Goal: Task Accomplishment & Management: Complete application form

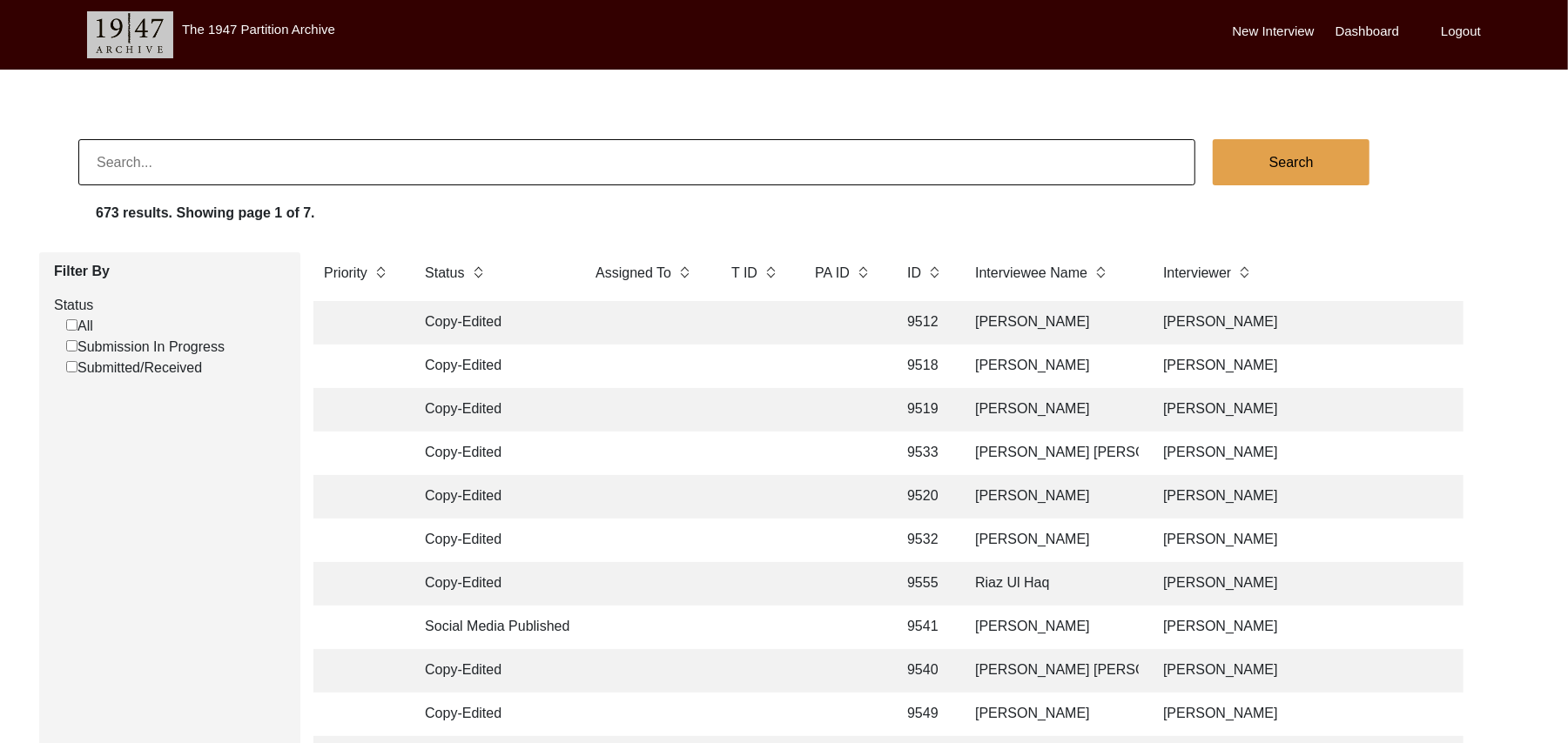
click at [72, 342] on input "Submission In Progress" at bounding box center [72, 346] width 11 height 11
checkbox input "false"
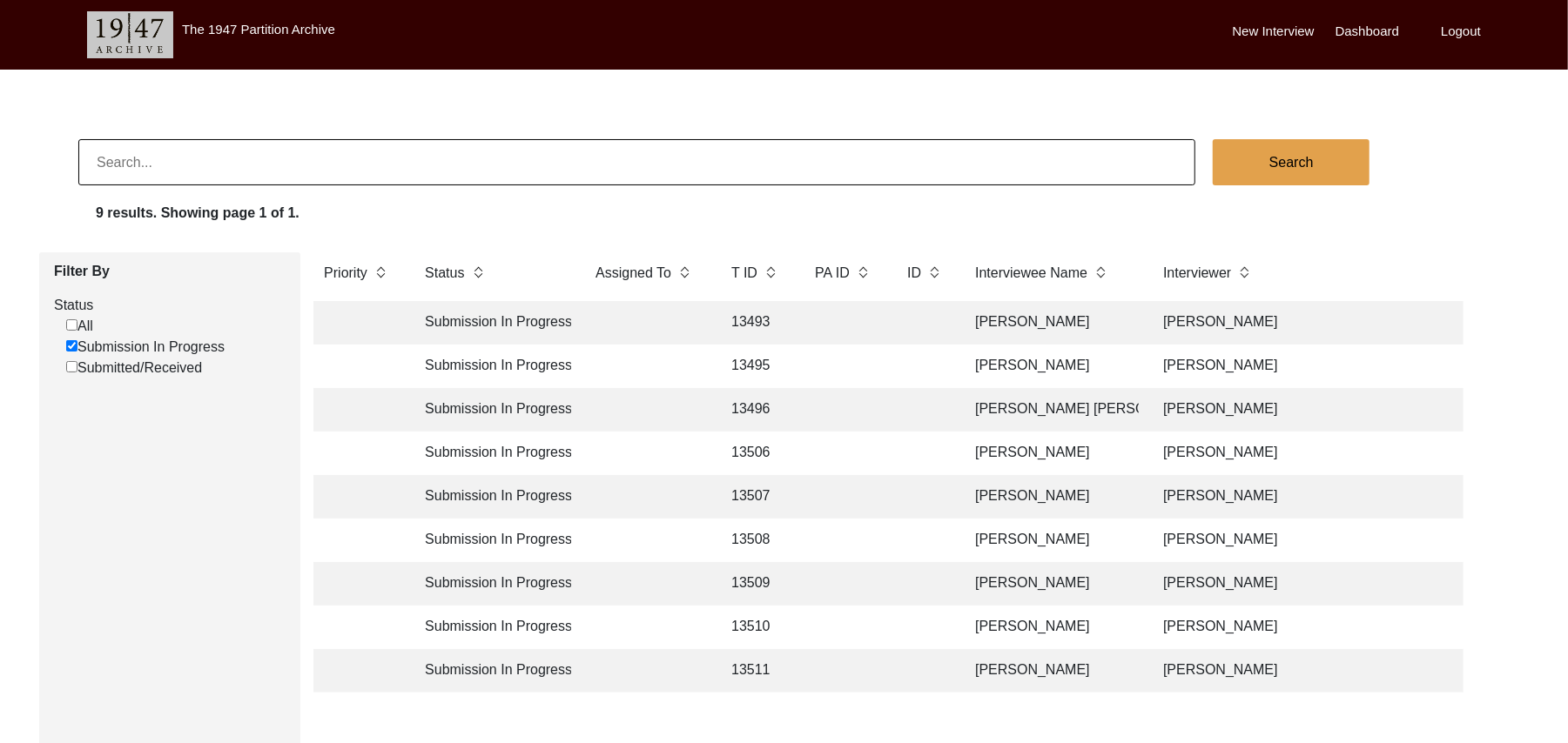
click at [1001, 320] on td "[PERSON_NAME]" at bounding box center [1051, 322] width 174 height 43
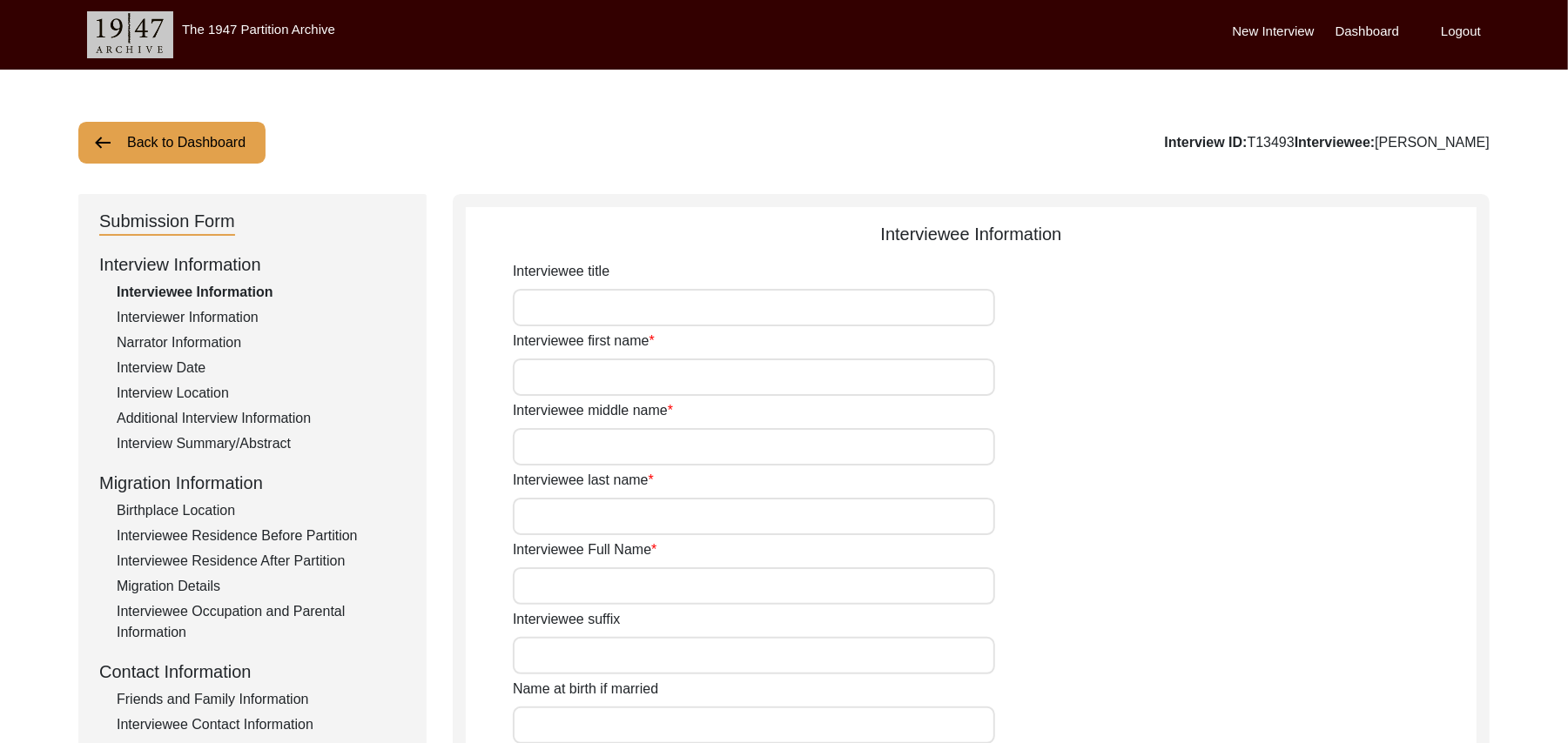
click at [244, 442] on div "Interview Summary/Abstract" at bounding box center [261, 444] width 289 height 21
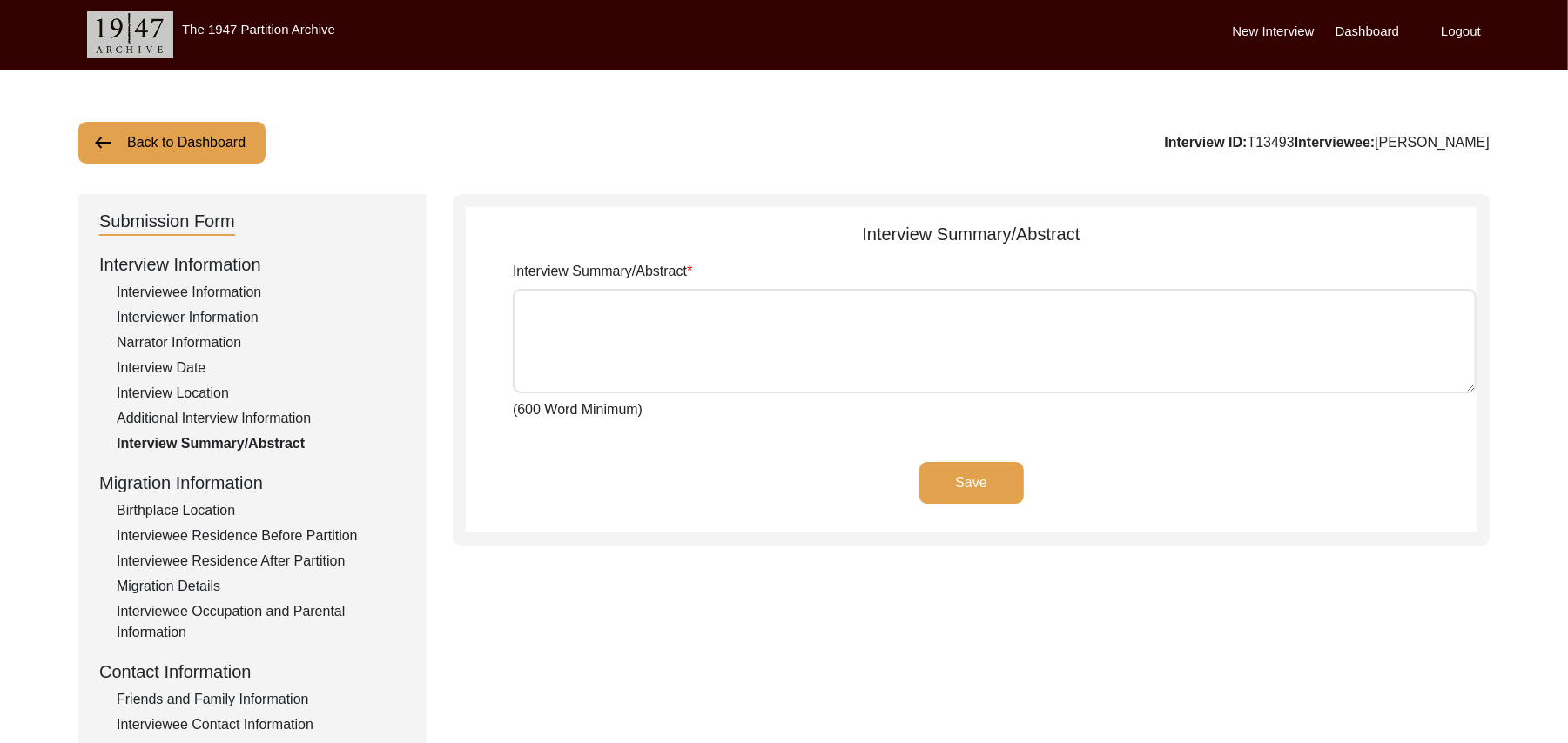
click at [617, 342] on textarea "Interview Summary/Abstract" at bounding box center [995, 341] width 964 height 105
paste textarea "[PERSON_NAME] [PERSON_NAME] [PERSON_NAME] Son of [PERSON_NAME], from [DEMOGRAPH…"
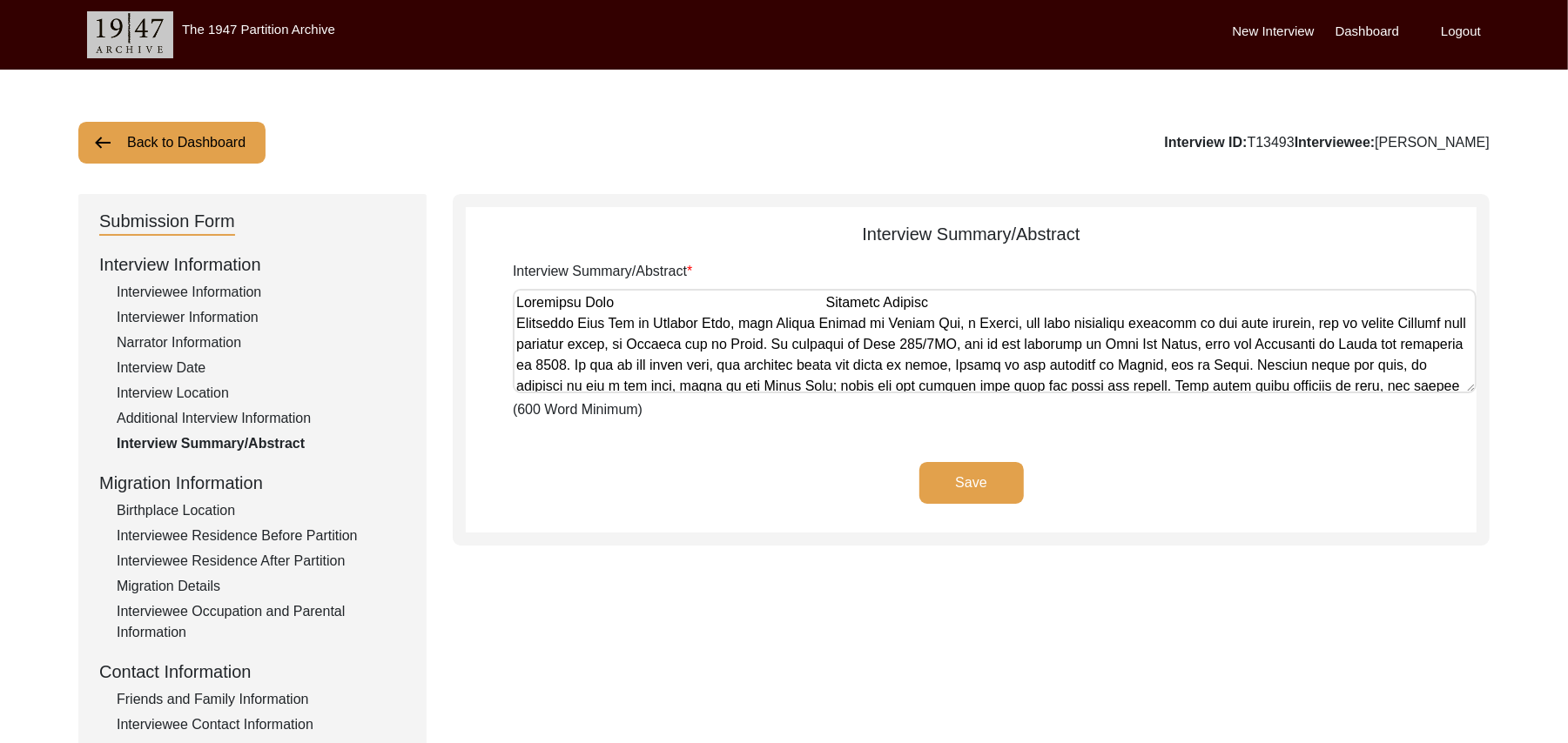
scroll to position [983, 0]
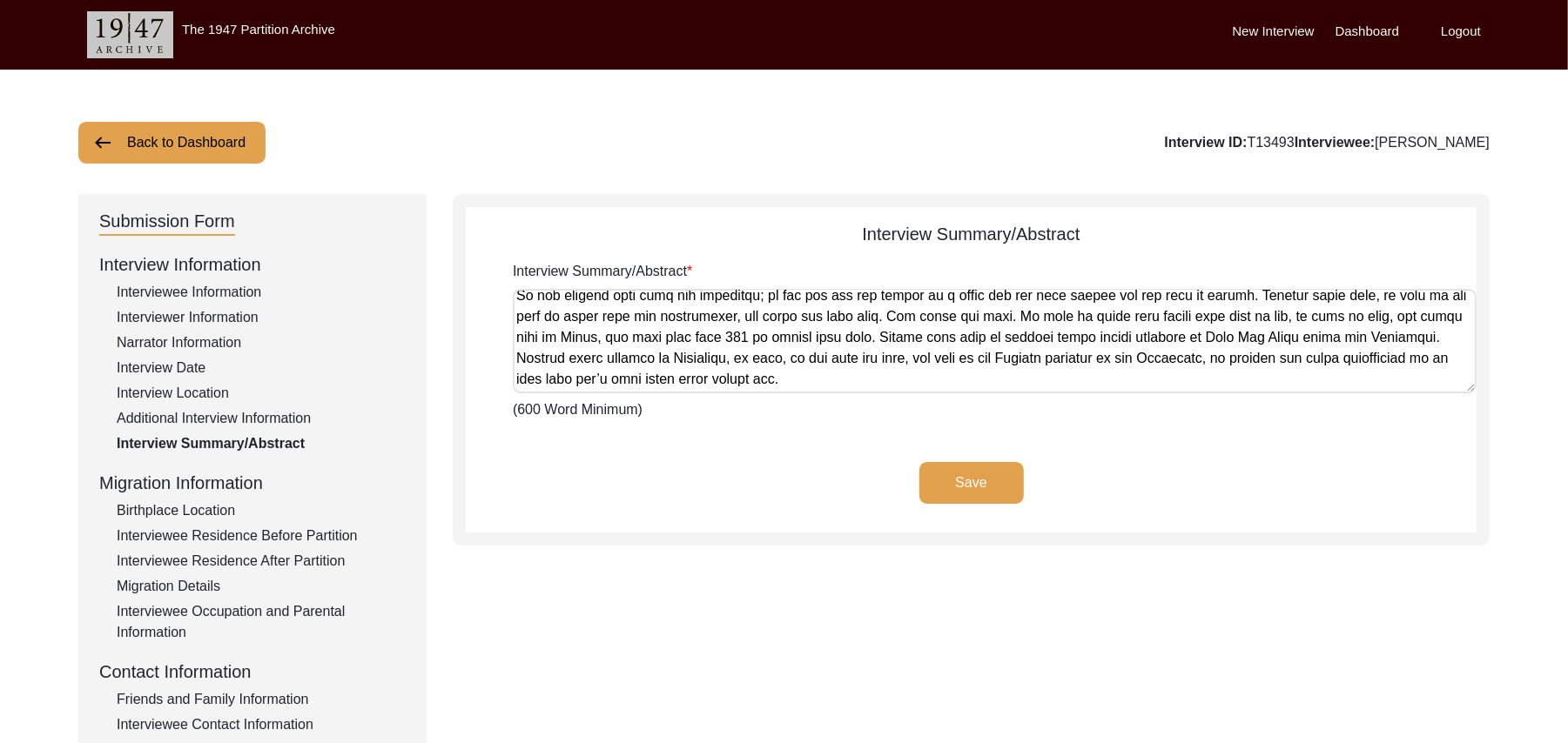
type textarea "[PERSON_NAME] [PERSON_NAME] [PERSON_NAME] Son of [PERSON_NAME], from [DEMOGRAPH…"
click at [970, 482] on button "Save" at bounding box center [972, 483] width 105 height 42
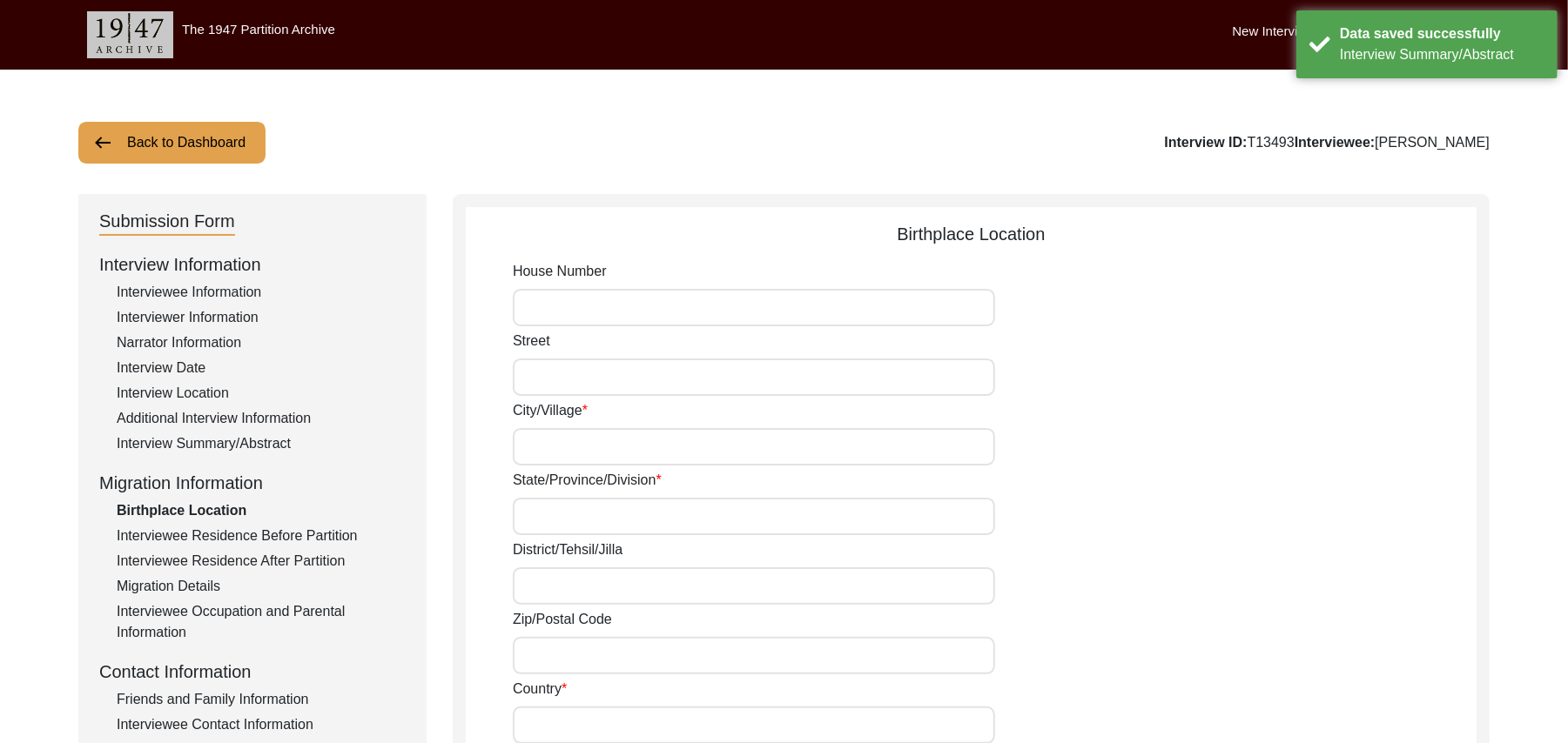
type input "N/A"
type input "Dojana"
type input "Haryana"
type input "Rohtek"
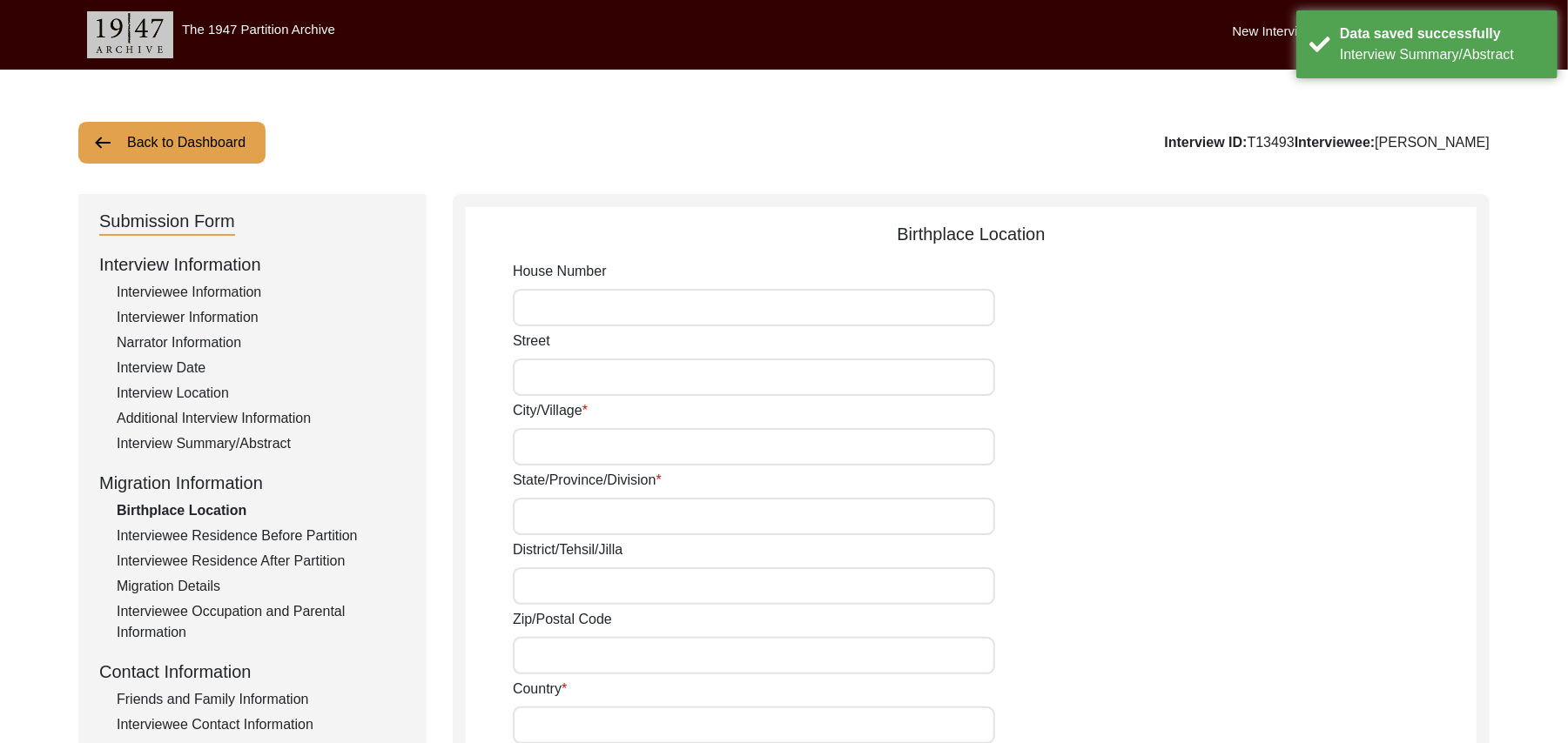
type input "124001"
type input "[GEOGRAPHIC_DATA]"
type input "Dujana"
type input "Dujana. [GEOGRAPHIC_DATA], [GEOGRAPHIC_DATA]"
type input "N/A"
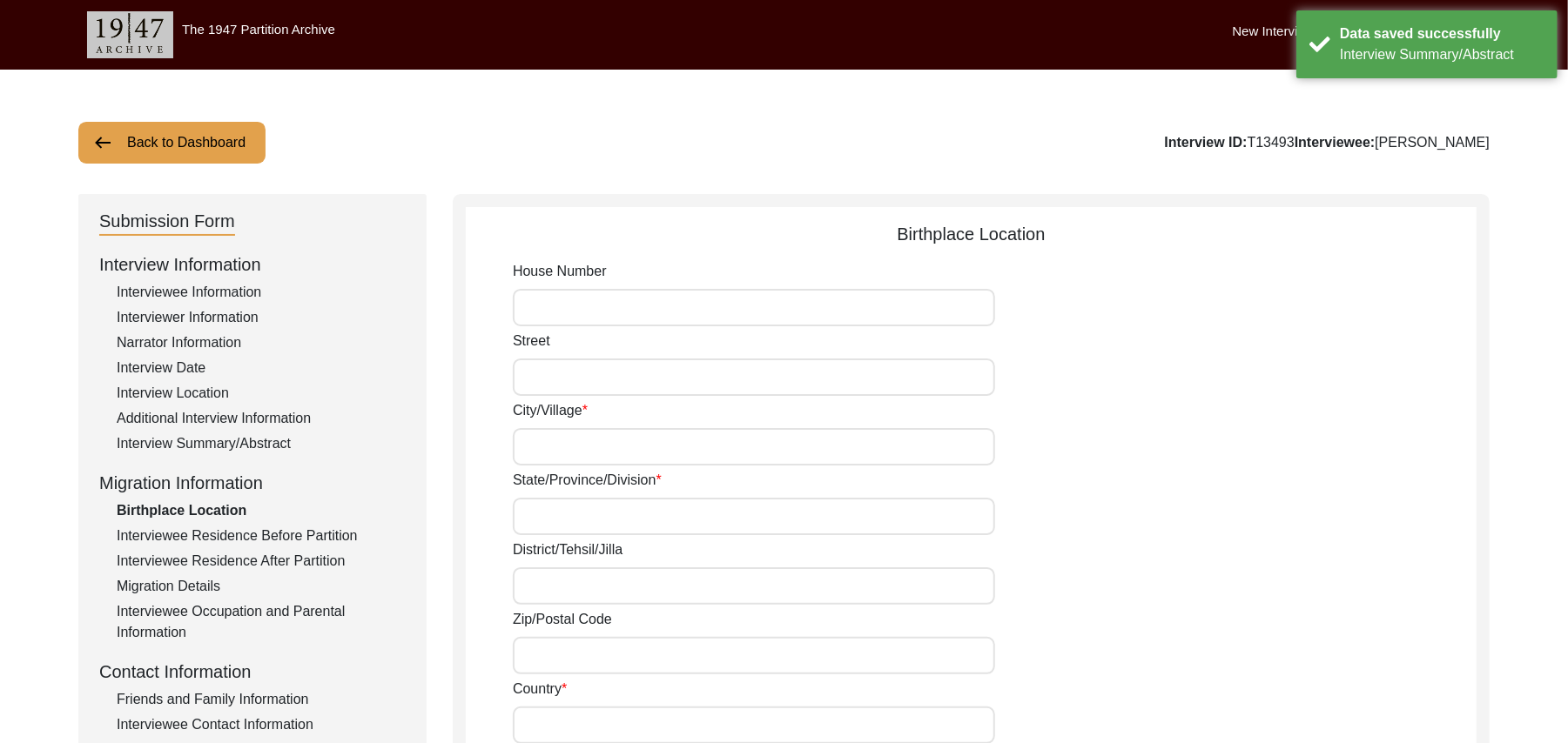
type input "N/A"
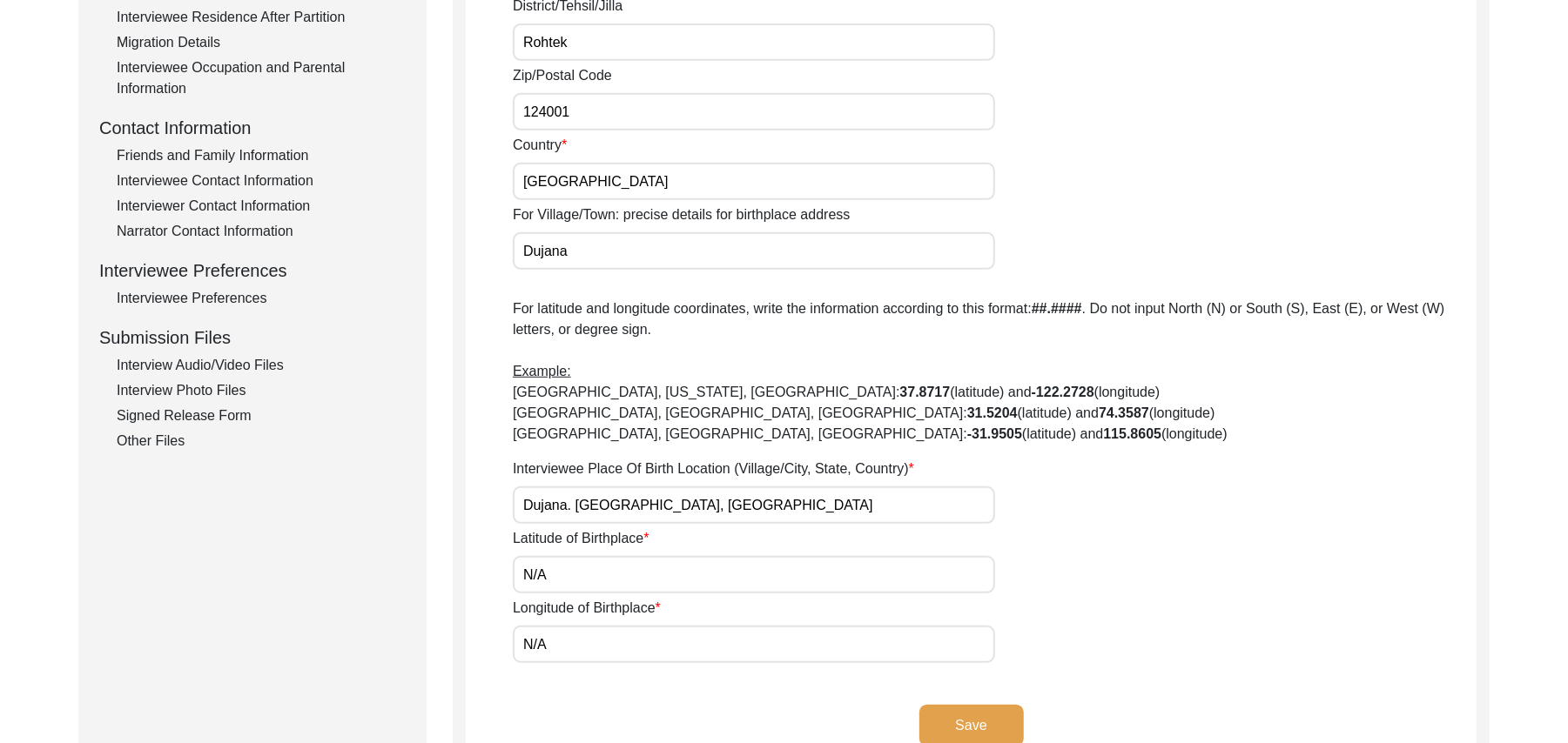
scroll to position [638, 0]
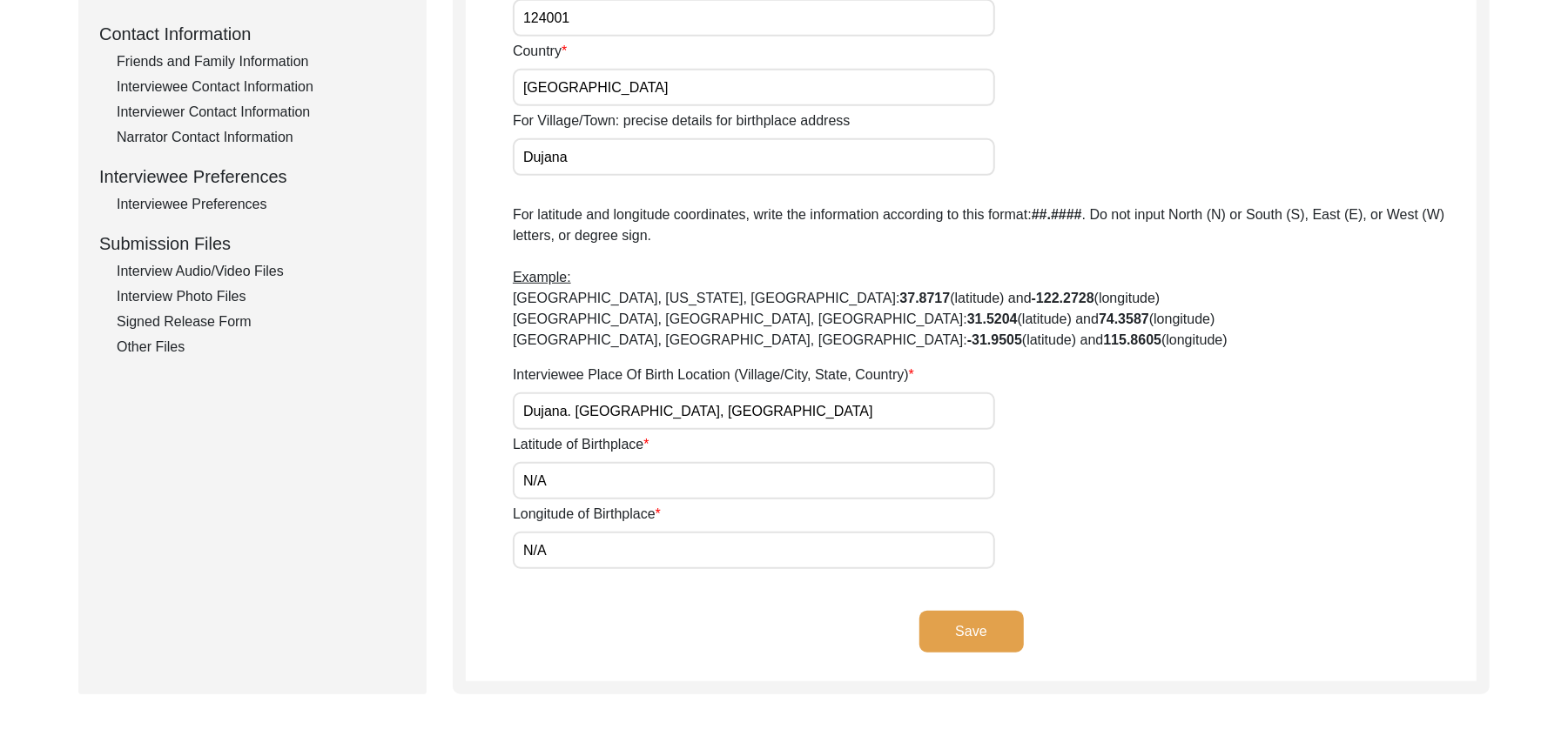
click at [273, 262] on div "Interview Audio/Video Files" at bounding box center [261, 272] width 289 height 21
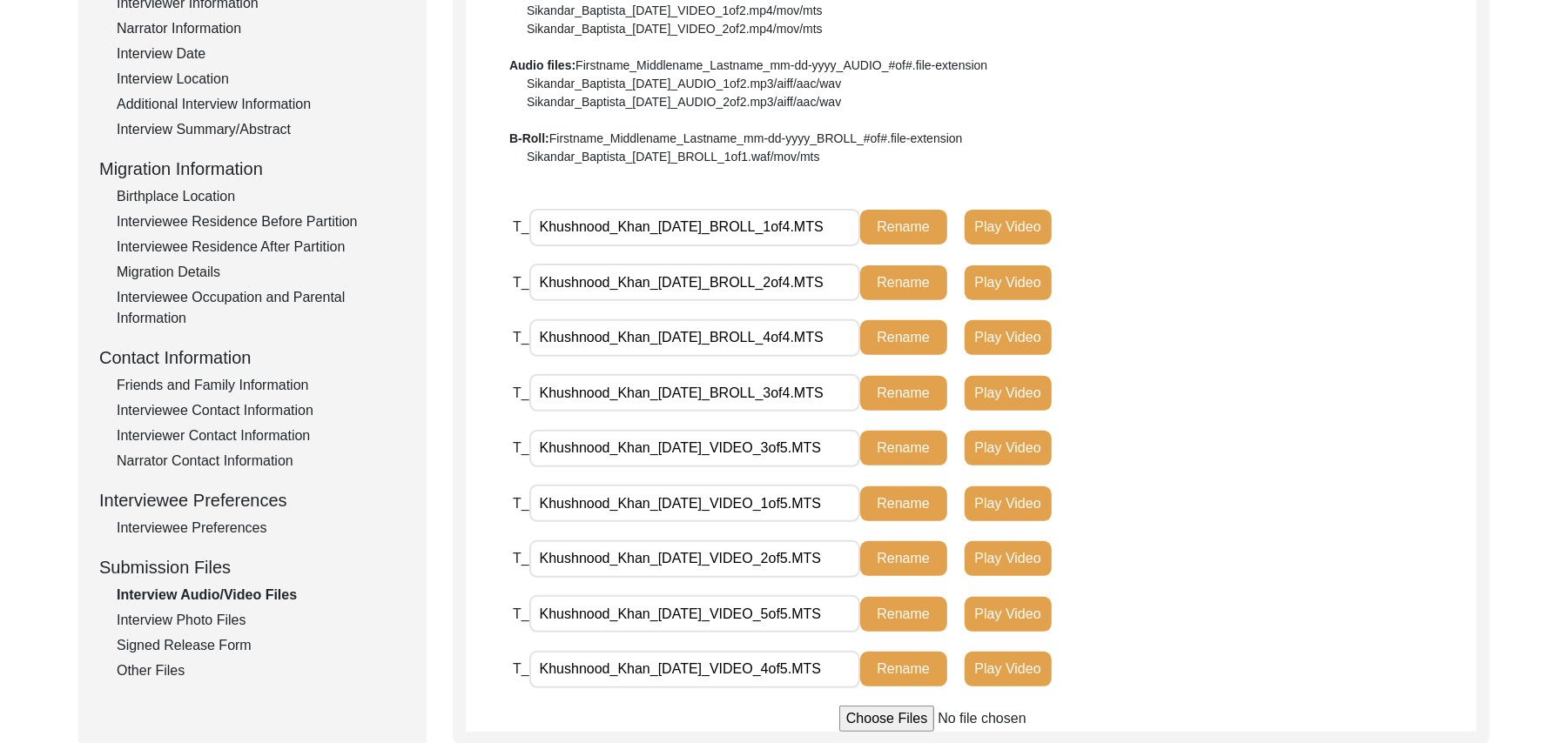
scroll to position [333, 0]
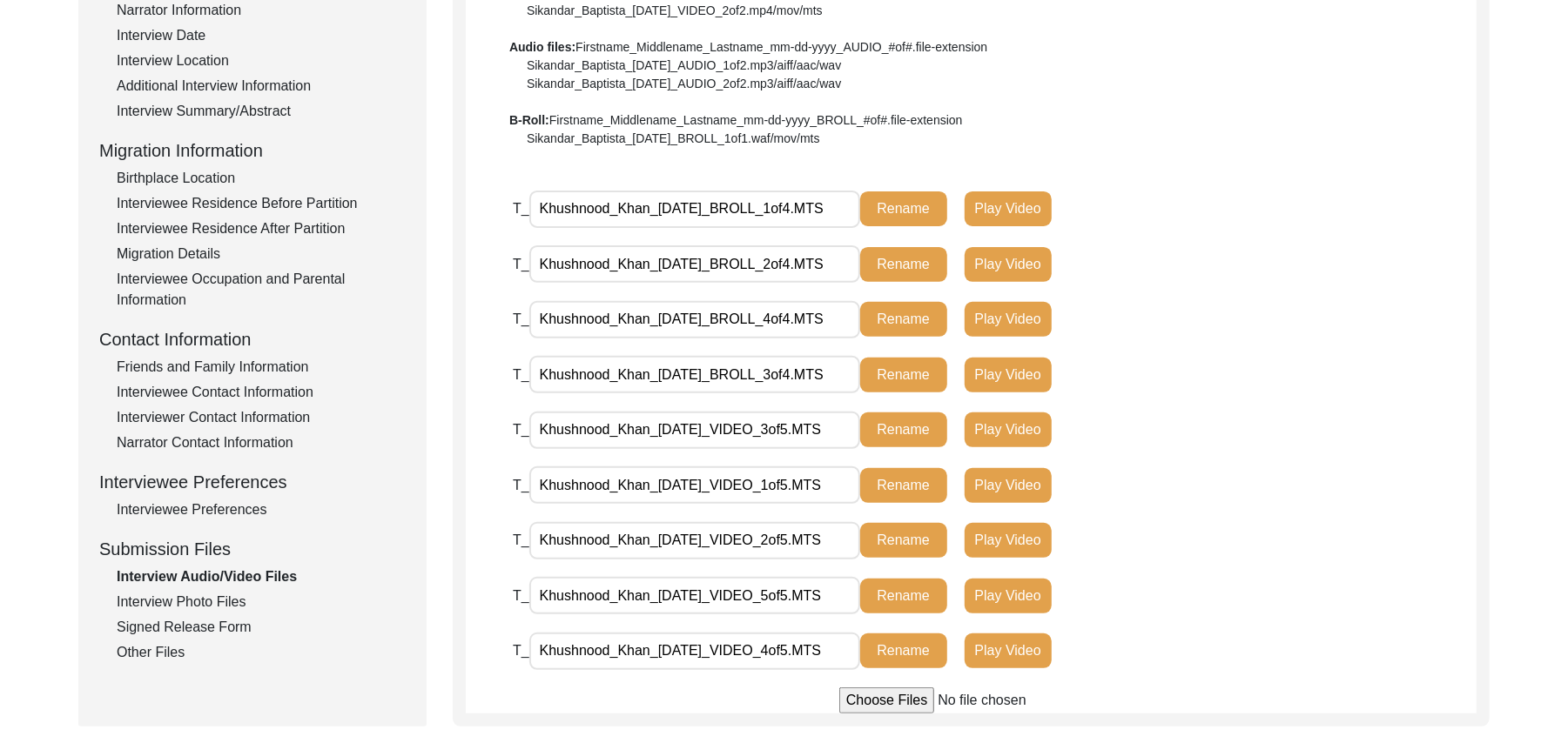
click at [248, 593] on div "Interview Photo Files" at bounding box center [261, 602] width 289 height 21
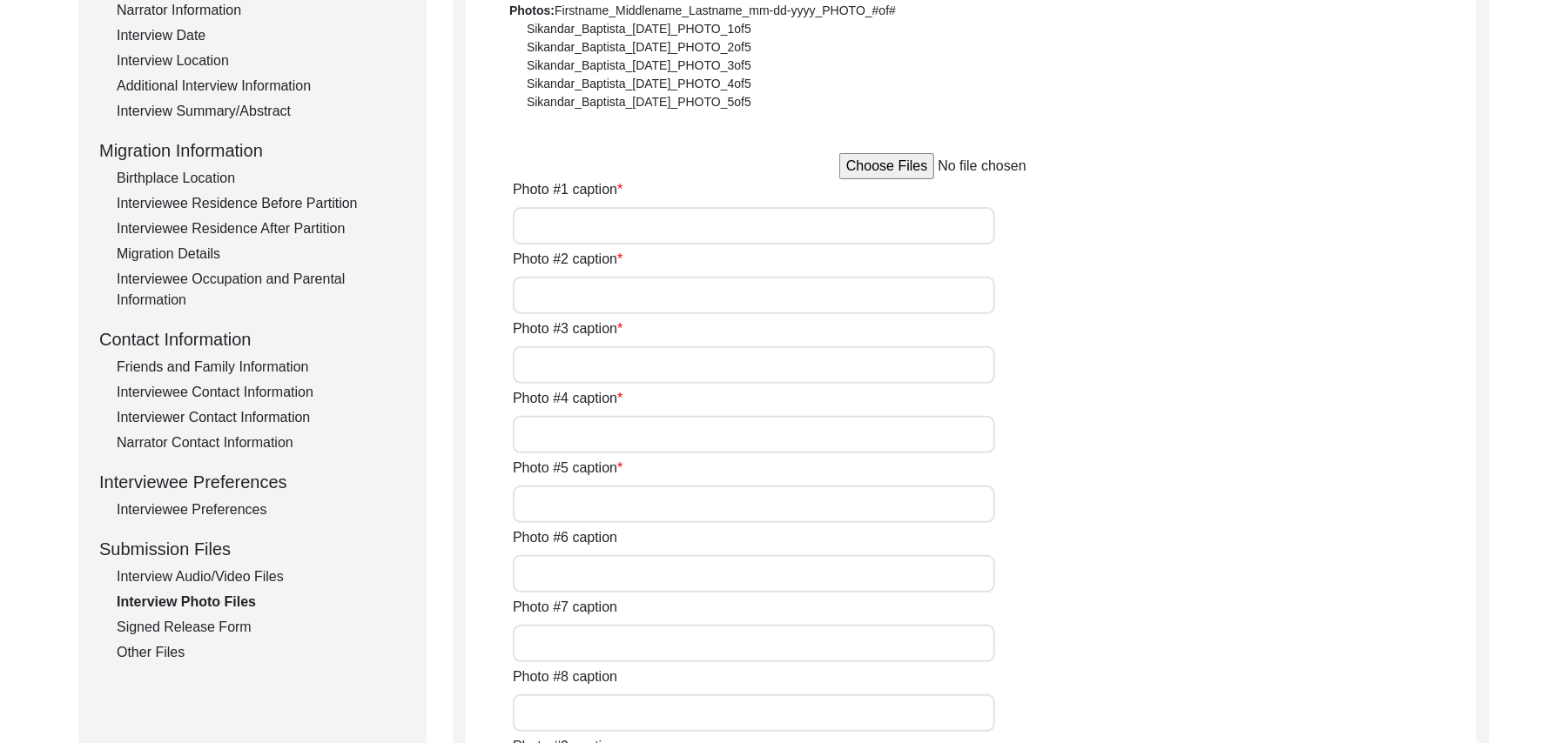
type input "[PERSON_NAME]"
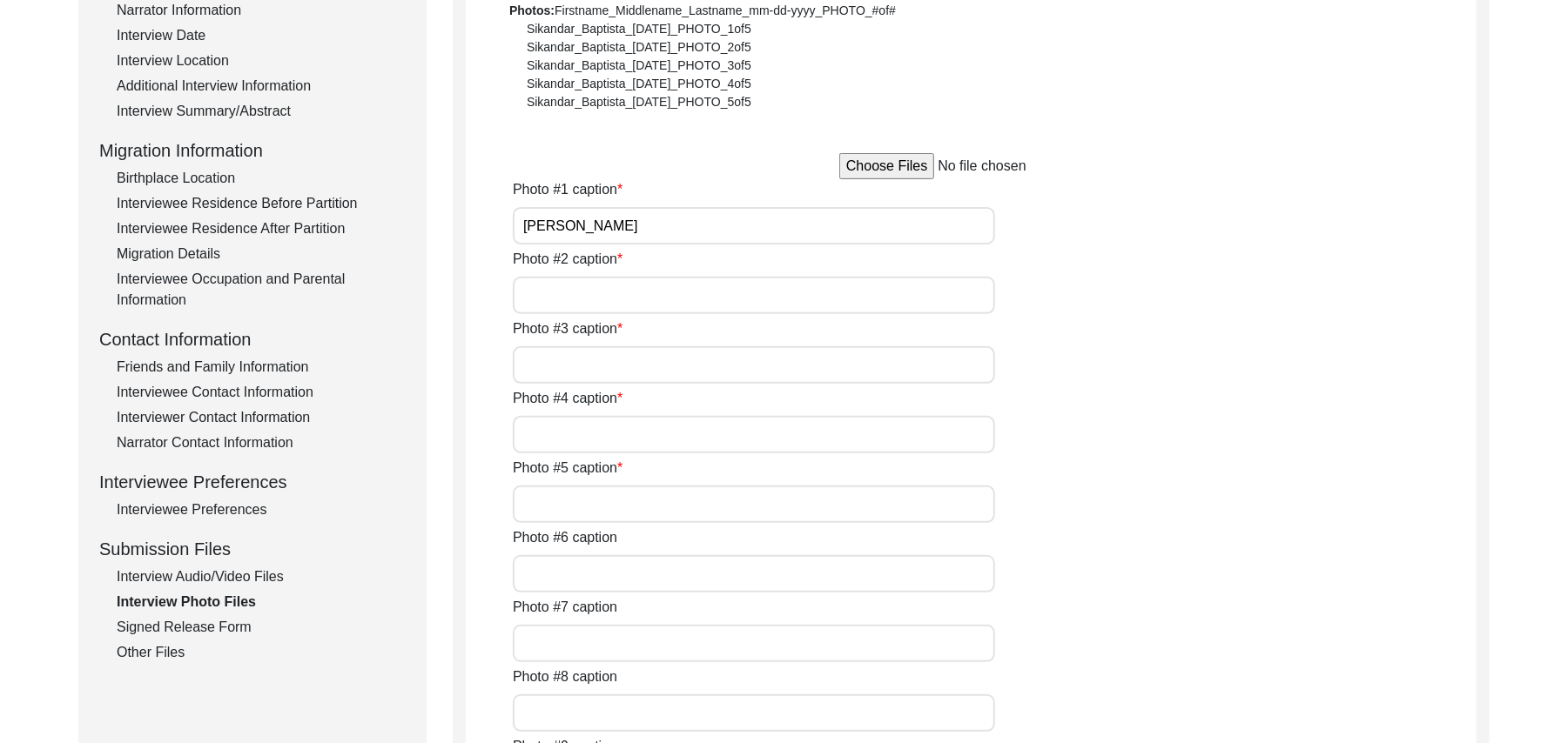
type input "[PERSON_NAME]"
type input "N/A"
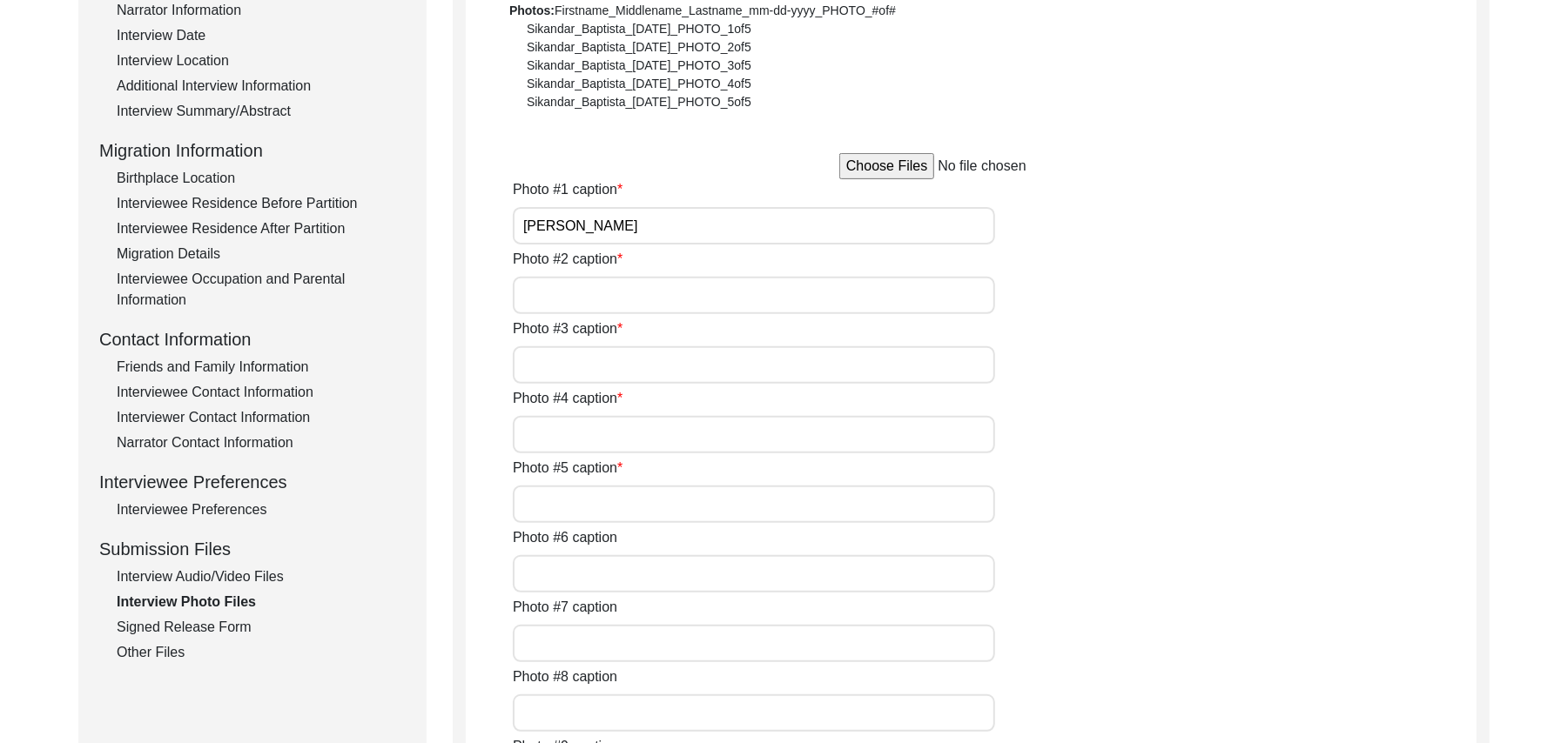
type input "N/A"
type textarea "N/A"
type input "N/A"
type input "JPG"
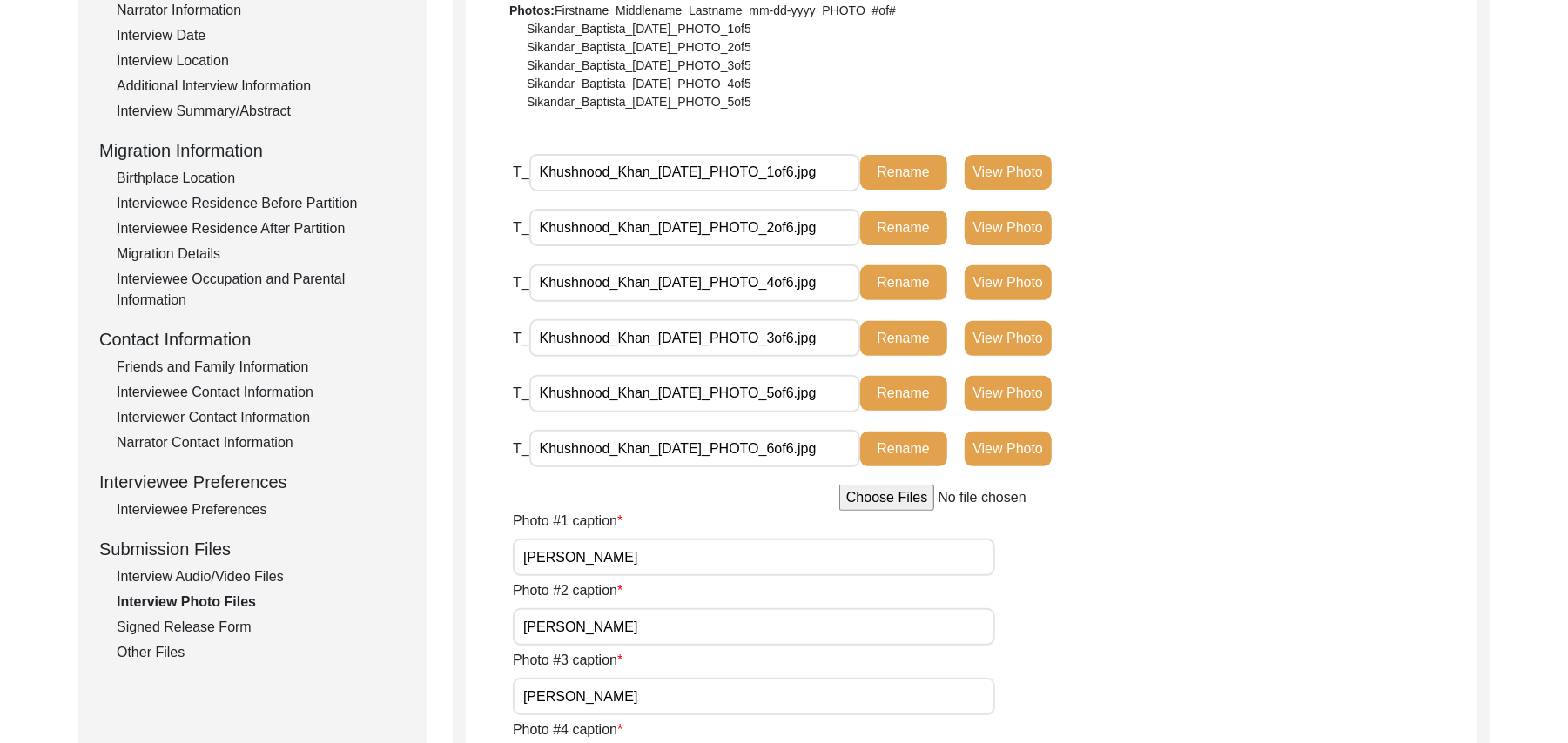
click at [238, 622] on div "Signed Release Form" at bounding box center [261, 627] width 289 height 21
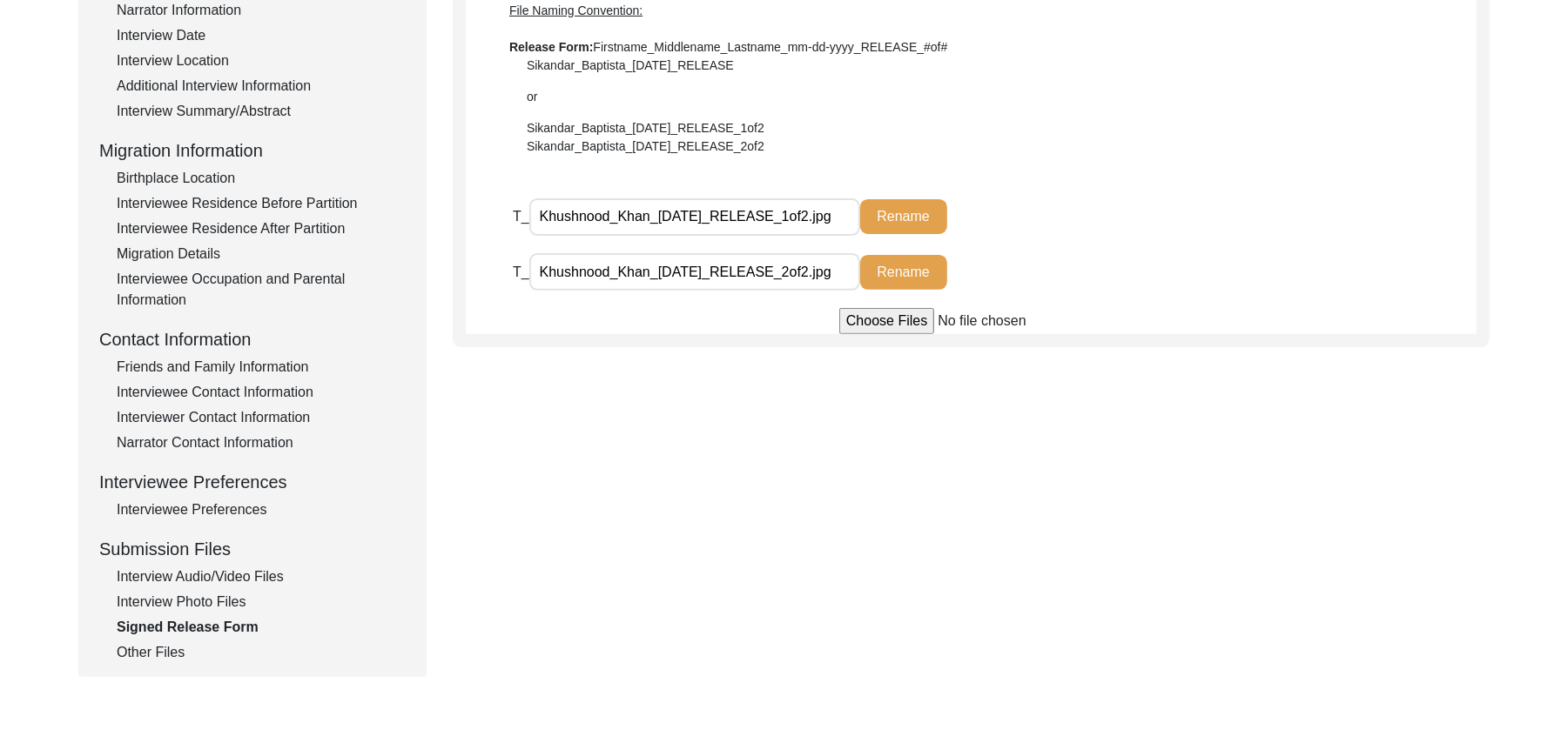
click at [159, 649] on div "Other Files" at bounding box center [261, 652] width 289 height 21
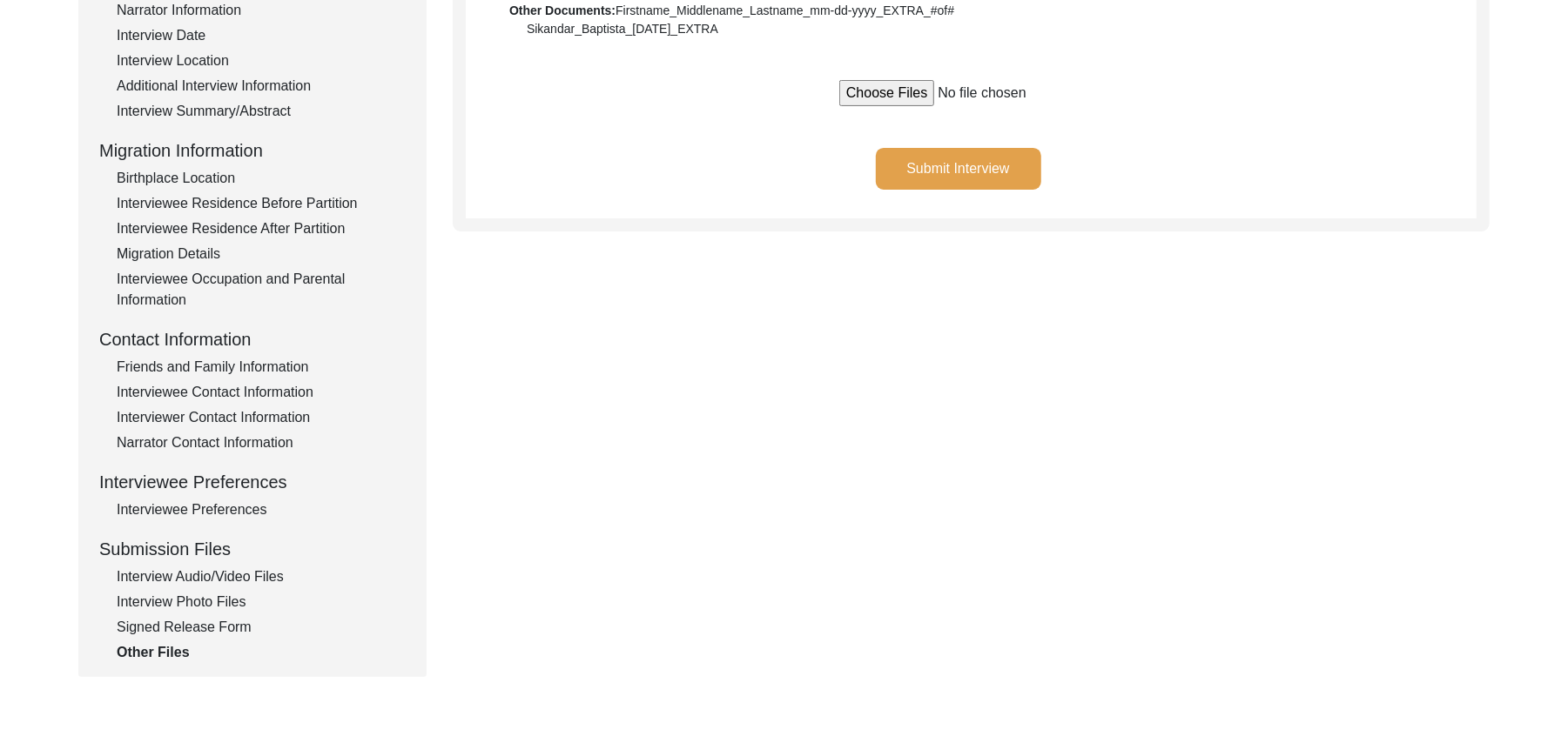
click at [920, 167] on button "Submit Interview" at bounding box center [959, 169] width 165 height 42
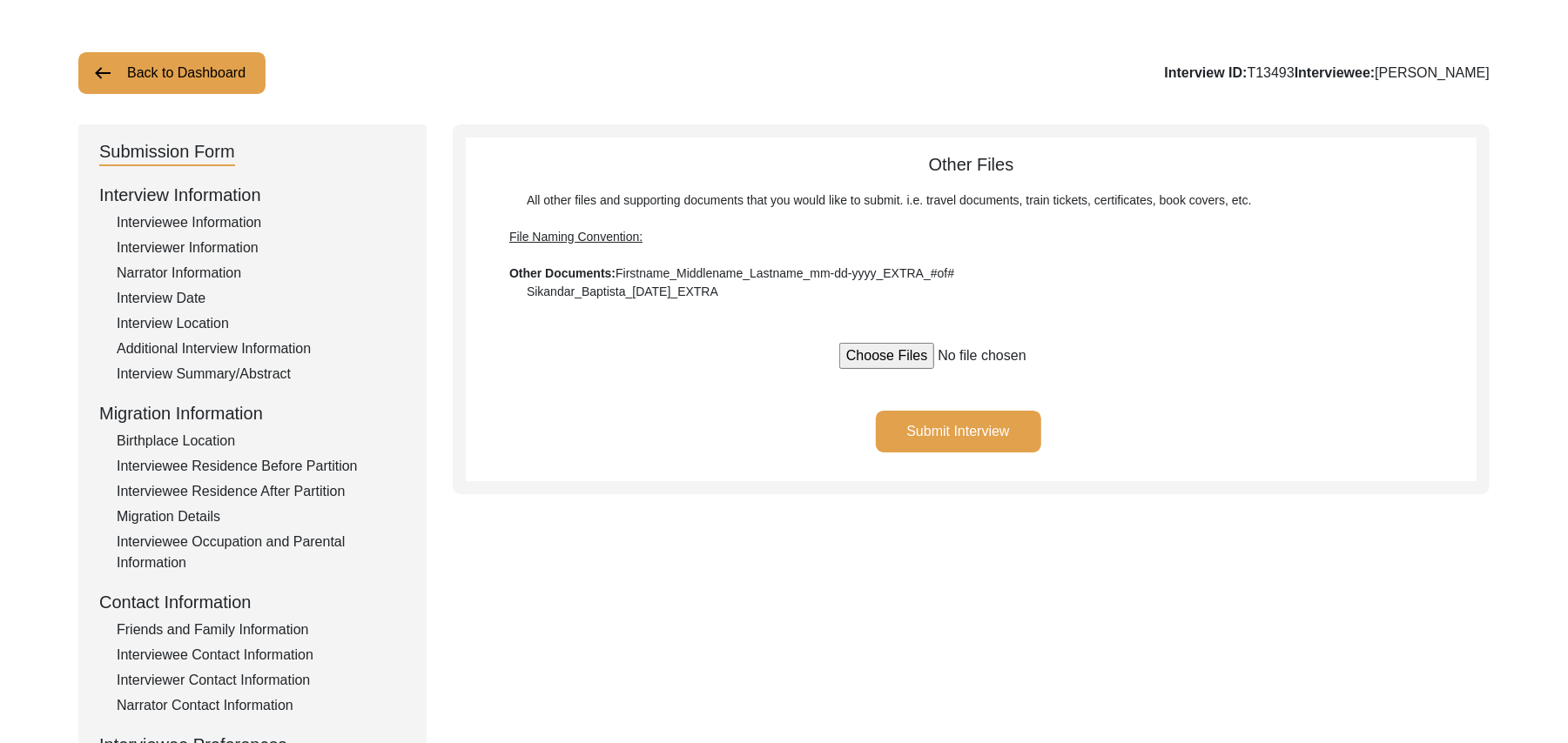
scroll to position [0, 0]
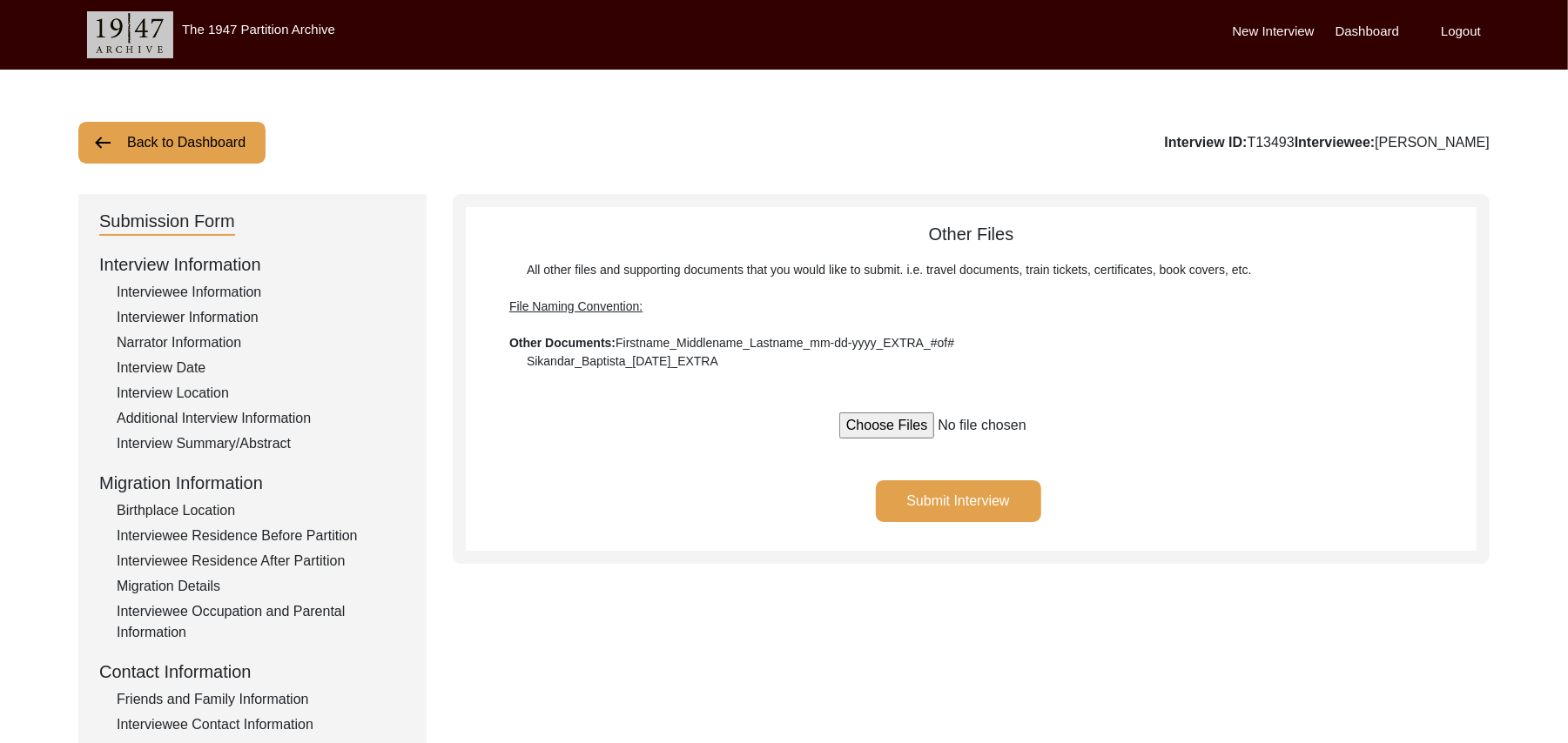
click at [224, 143] on button "Back to Dashboard" at bounding box center [172, 143] width 187 height 42
